Goal: Transaction & Acquisition: Download file/media

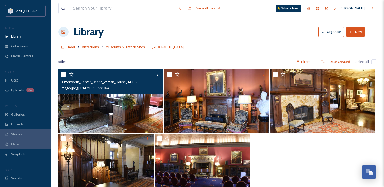
scroll to position [25, 0]
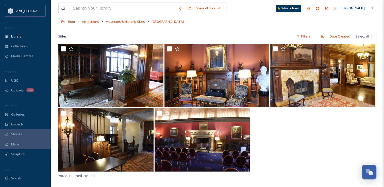
click at [124, 21] on span "Museums & Historic Sites" at bounding box center [125, 21] width 39 height 5
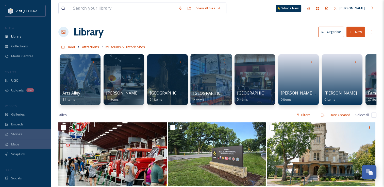
click at [195, 83] on div at bounding box center [210, 80] width 41 height 52
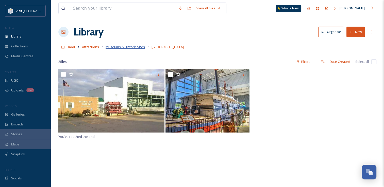
click at [122, 47] on span "Museums & Historic Sites" at bounding box center [125, 47] width 39 height 5
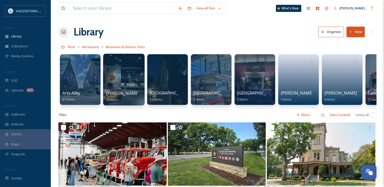
click at [116, 78] on div at bounding box center [123, 80] width 41 height 52
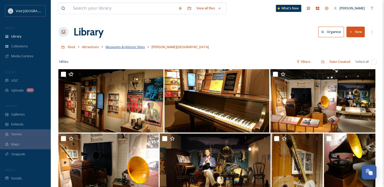
click at [117, 45] on span "Museums & Historic Sites" at bounding box center [125, 47] width 39 height 5
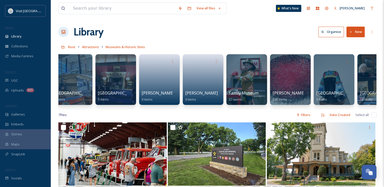
scroll to position [0, 167]
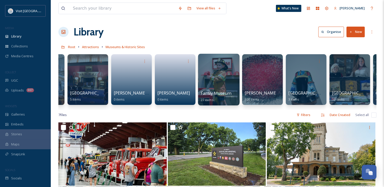
click at [216, 89] on div at bounding box center [218, 80] width 41 height 52
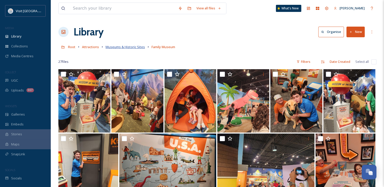
click at [114, 46] on span "Museums & Historic Sites" at bounding box center [125, 47] width 39 height 5
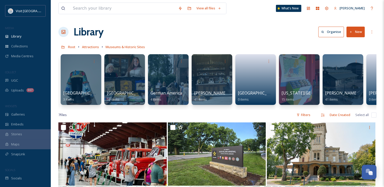
scroll to position [0, 395]
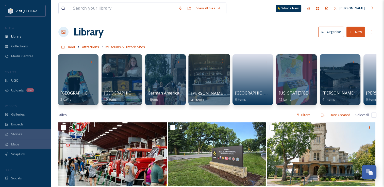
click at [203, 82] on div at bounding box center [208, 80] width 41 height 52
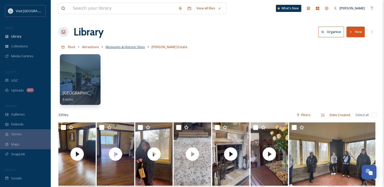
click at [122, 47] on span "Museums & Historic Sites" at bounding box center [125, 47] width 39 height 5
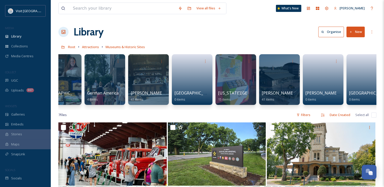
scroll to position [0, 469]
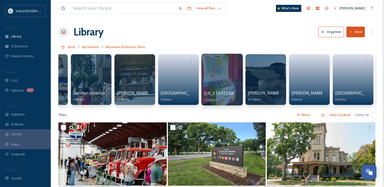
click at [217, 82] on div at bounding box center [221, 80] width 41 height 52
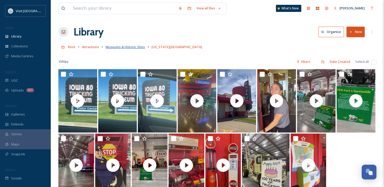
click at [129, 48] on span "Museums & Historic Sites" at bounding box center [125, 47] width 39 height 5
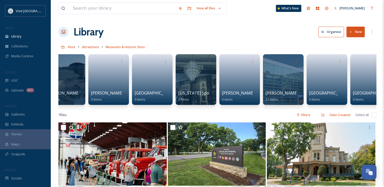
scroll to position [0, 686]
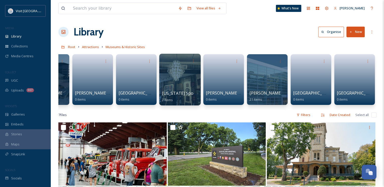
click at [187, 81] on div at bounding box center [179, 80] width 41 height 52
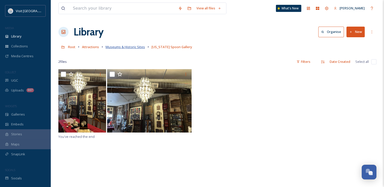
click at [123, 47] on span "Museums & Historic Sites" at bounding box center [125, 47] width 39 height 5
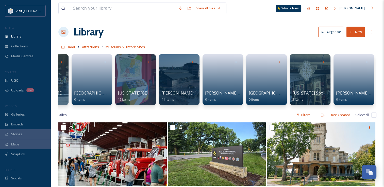
scroll to position [0, 686]
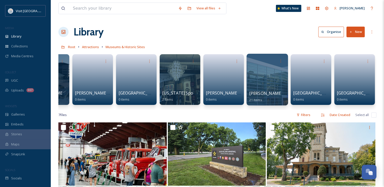
click at [264, 78] on div at bounding box center [266, 80] width 41 height 52
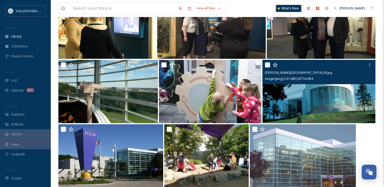
scroll to position [274, 0]
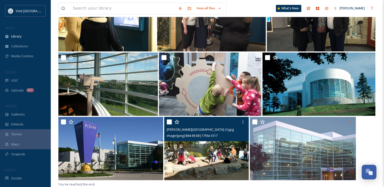
click at [188, 158] on img at bounding box center [206, 148] width 84 height 63
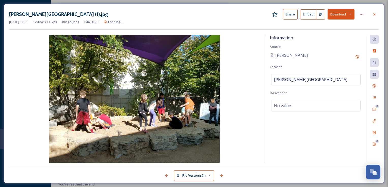
click at [338, 13] on button "Download" at bounding box center [340, 14] width 27 height 10
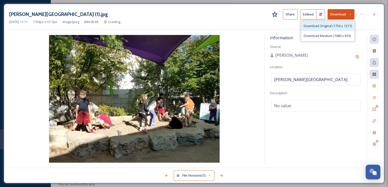
click at [320, 27] on span "Download Original (1756 x 1317)" at bounding box center [327, 26] width 48 height 5
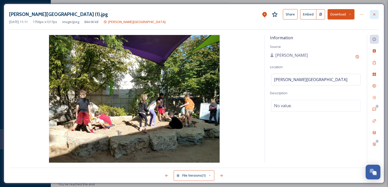
click at [375, 14] on icon at bounding box center [374, 14] width 4 height 4
